Goal: Information Seeking & Learning: Learn about a topic

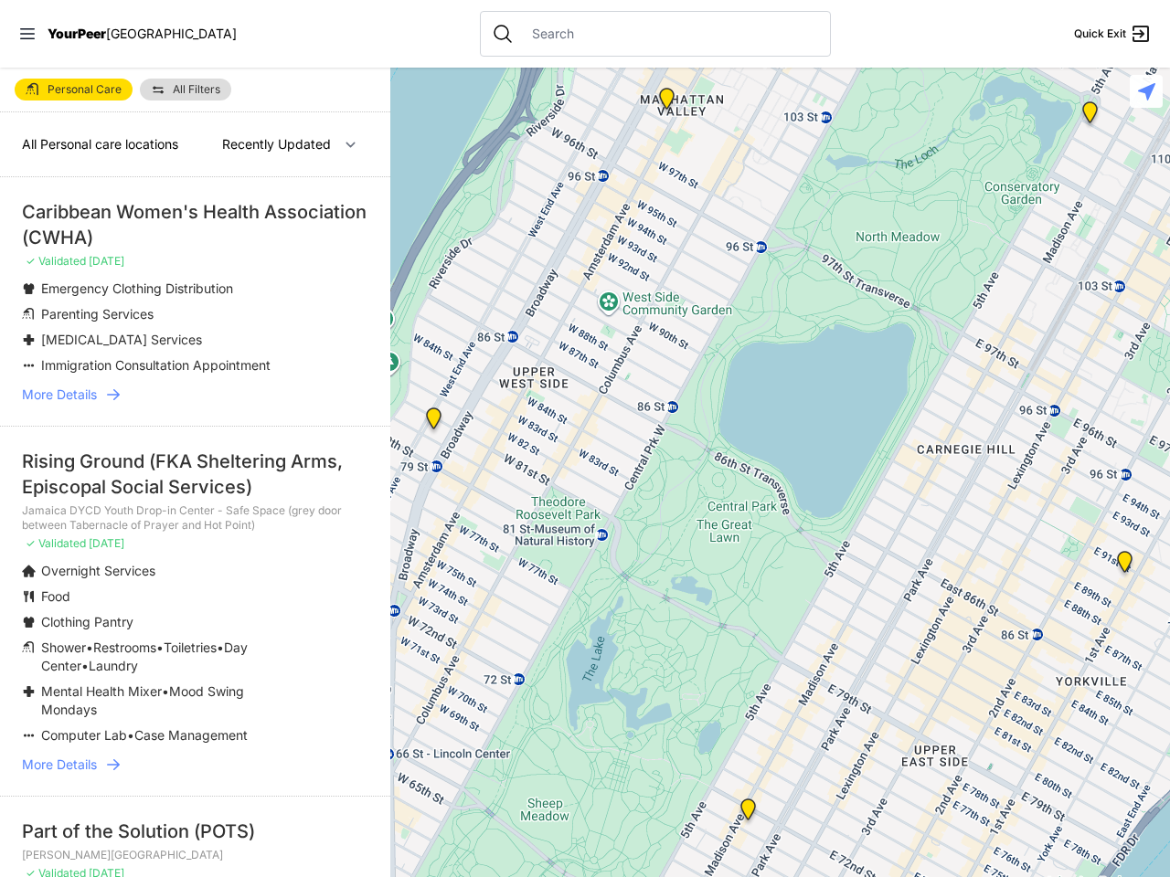
click at [27, 34] on icon at bounding box center [27, 33] width 15 height 11
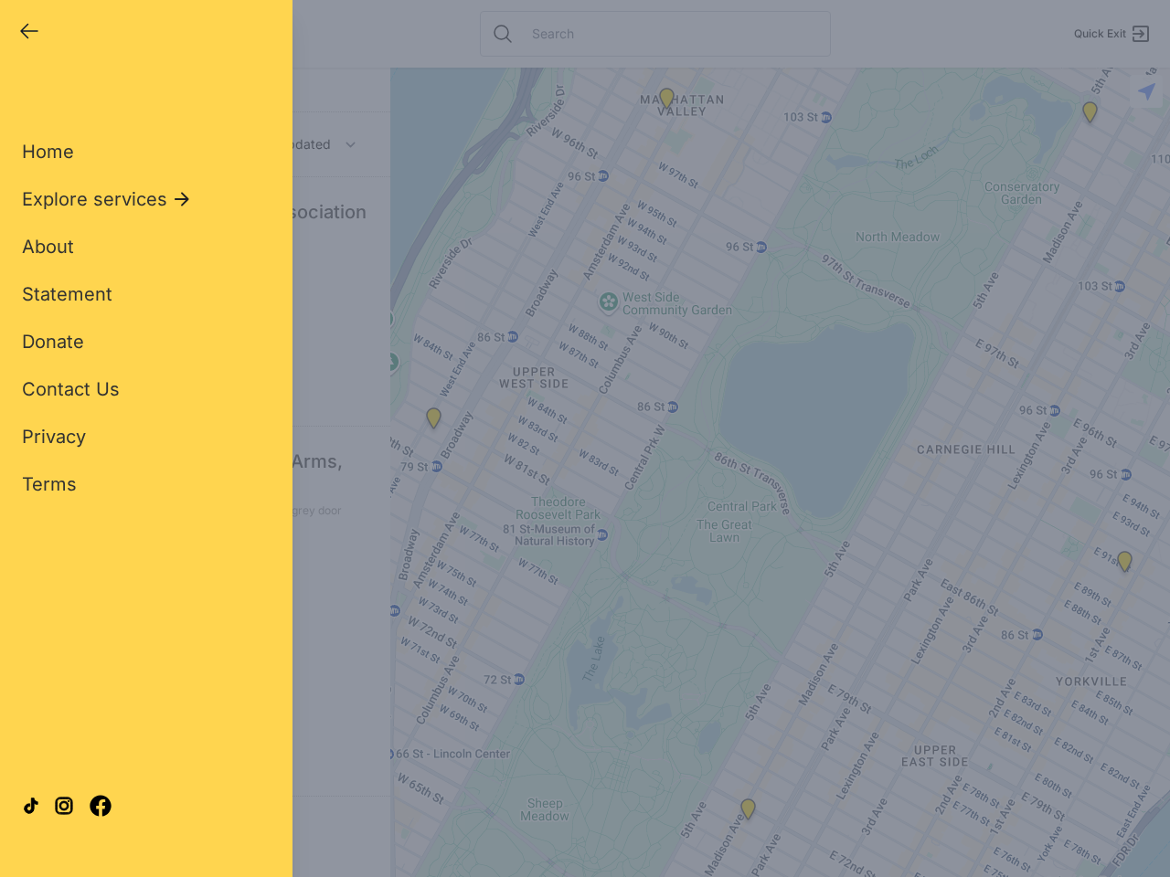
click at [780, 472] on div "Close panel YourPeer [GEOGRAPHIC_DATA] Quick Exit Single Adult Families Soup Ki…" at bounding box center [585, 438] width 1170 height 877
click at [1124, 566] on div "Close panel YourPeer [GEOGRAPHIC_DATA] Quick Exit Single Adult Families Soup Ki…" at bounding box center [585, 438] width 1170 height 877
click at [748, 813] on div "Close panel YourPeer [GEOGRAPHIC_DATA] Quick Exit Single Adult Families Soup Ki…" at bounding box center [585, 438] width 1170 height 877
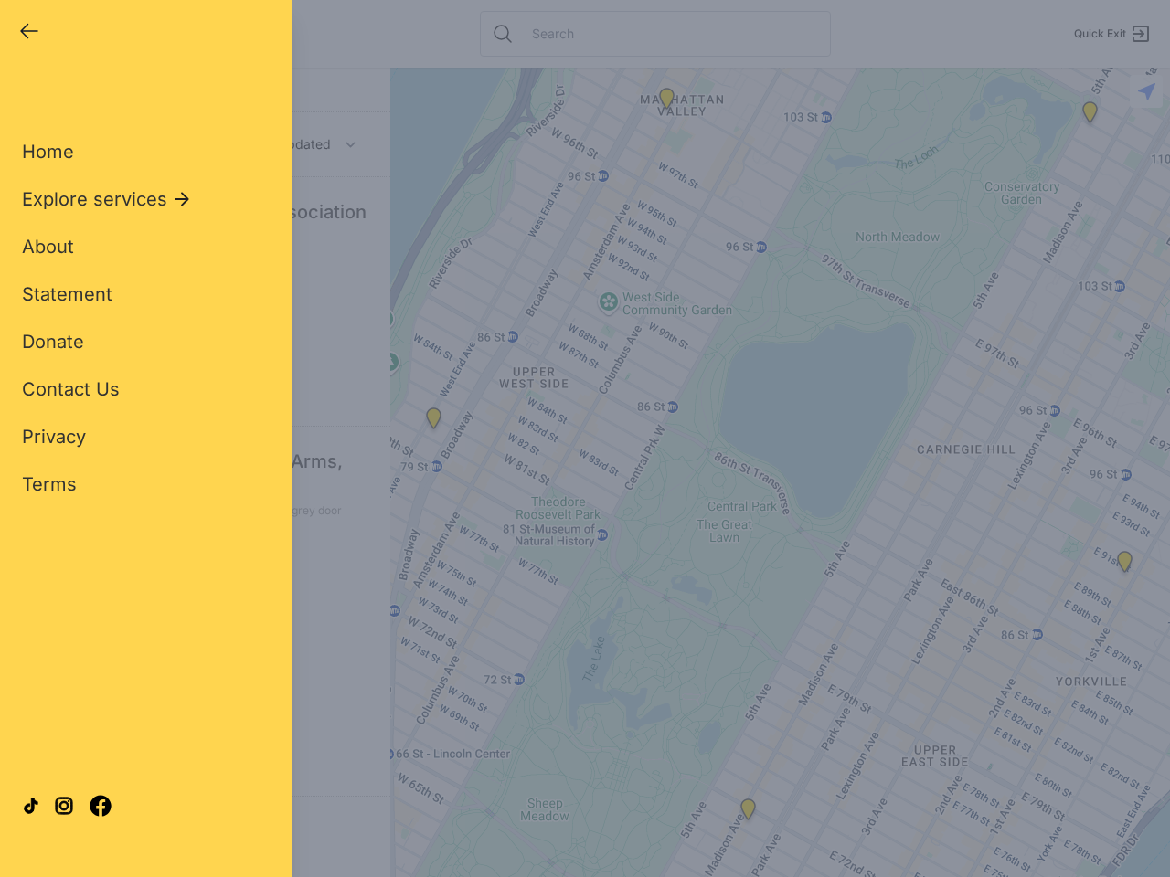
click at [666, 102] on div "Close panel YourPeer [GEOGRAPHIC_DATA] Quick Exit Single Adult Families Soup Ki…" at bounding box center [585, 438] width 1170 height 877
click at [433, 422] on div "Close panel YourPeer [GEOGRAPHIC_DATA] Quick Exit Single Adult Families Soup Ki…" at bounding box center [585, 438] width 1170 height 877
